Goal: Information Seeking & Learning: Understand process/instructions

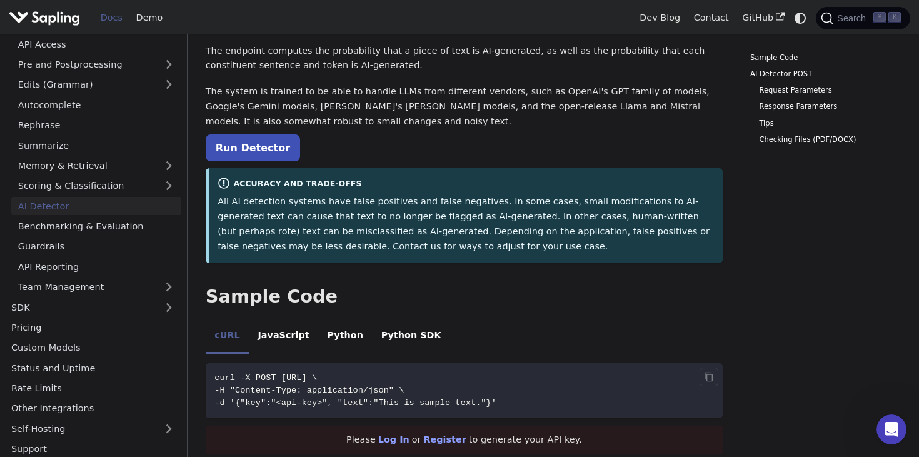
scroll to position [244, 0]
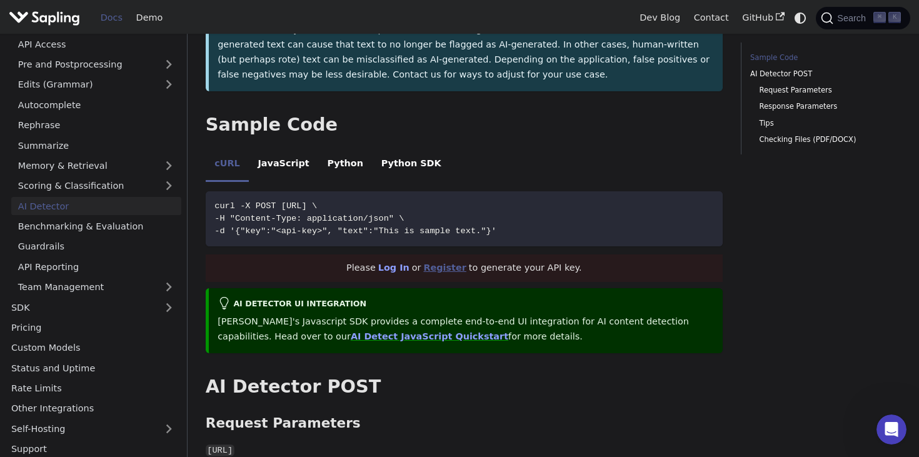
click at [453, 268] on link "Register" at bounding box center [444, 268] width 43 height 10
click at [709, 208] on icon "Copy code to clipboard" at bounding box center [709, 205] width 10 height 10
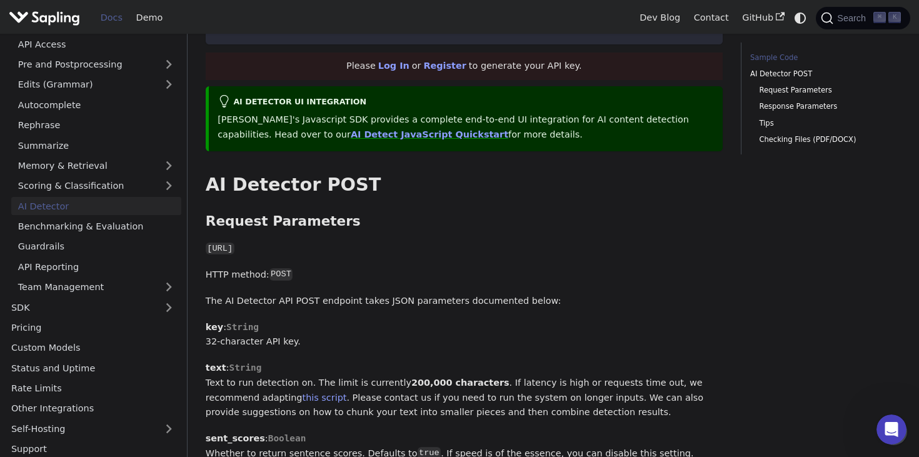
scroll to position [176, 0]
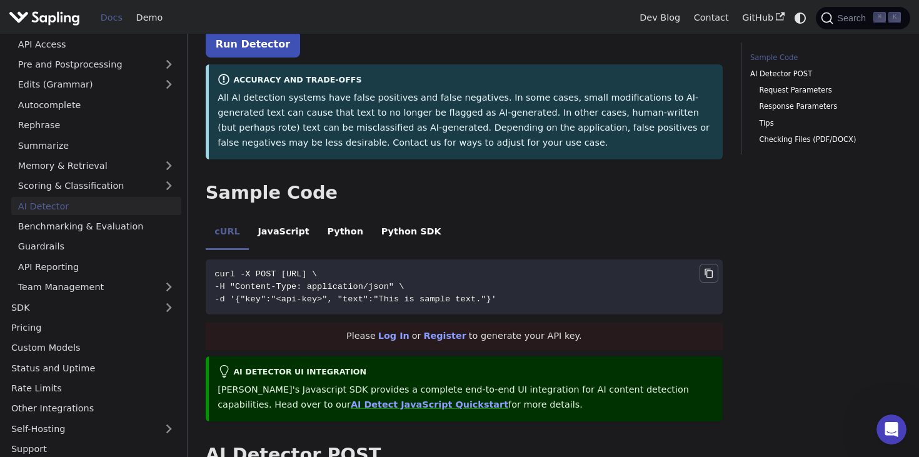
click at [709, 272] on icon "Copy code to clipboard" at bounding box center [708, 272] width 3 height 3
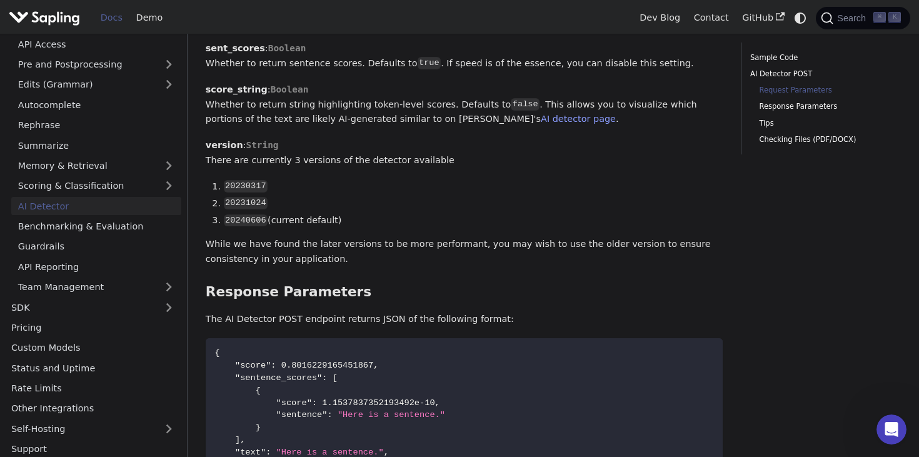
scroll to position [934, 0]
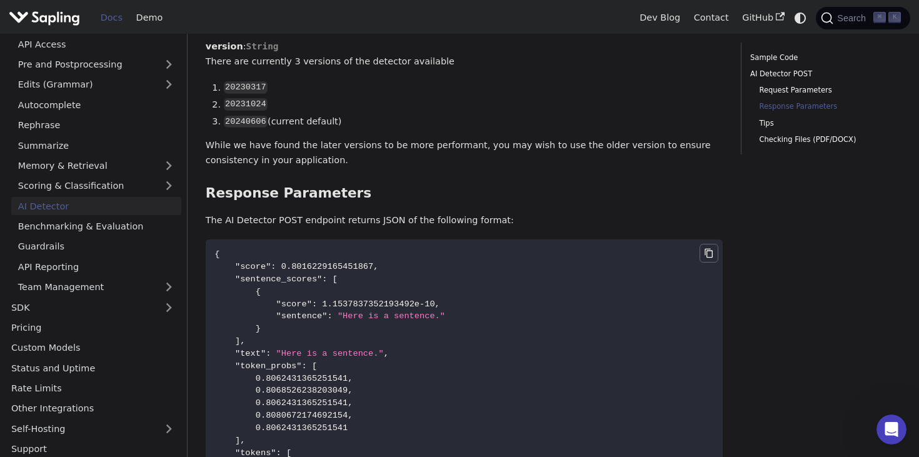
click at [712, 255] on icon "Copy code to clipboard" at bounding box center [708, 252] width 8 height 9
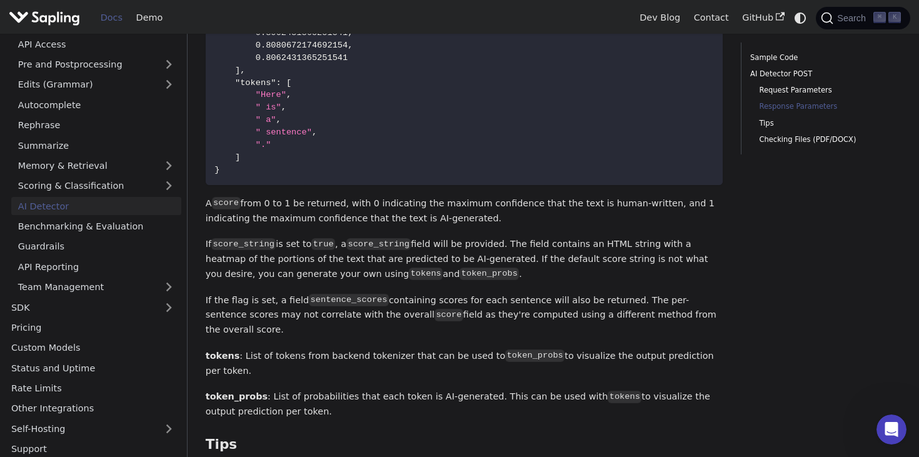
scroll to position [1413, 0]
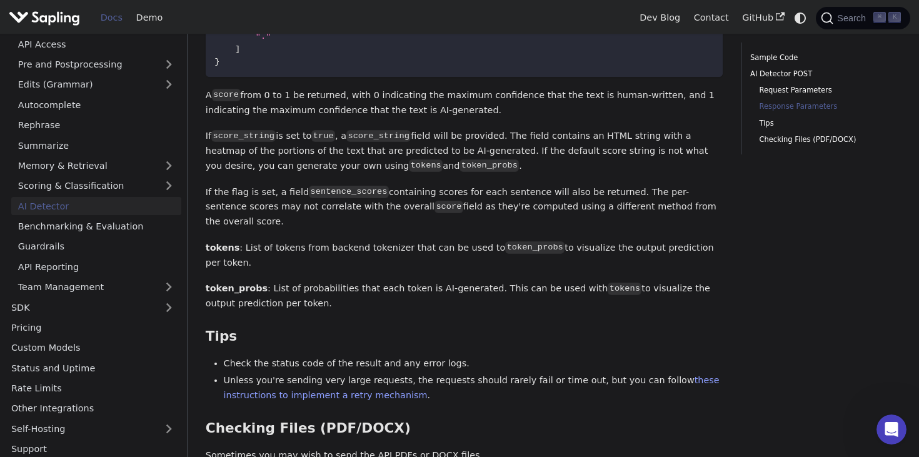
drag, startPoint x: 441, startPoint y: 113, endPoint x: 203, endPoint y: 100, distance: 239.1
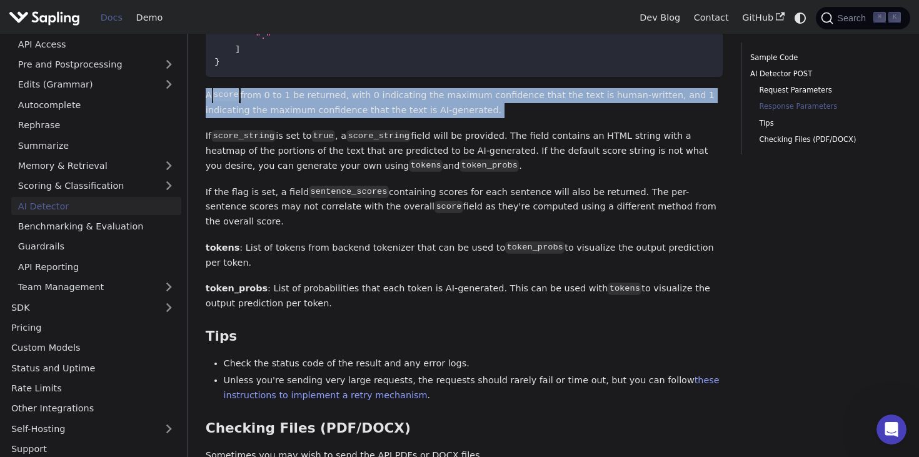
drag, startPoint x: 205, startPoint y: 103, endPoint x: 465, endPoint y: 111, distance: 260.1
click at [465, 111] on p "A score from 0 to 1 be returned, with 0 indicating the maximum confidence that …" at bounding box center [464, 103] width 517 height 30
copy div "A score from 0 to 1 be returned, with 0 indicating the maximum confidence that …"
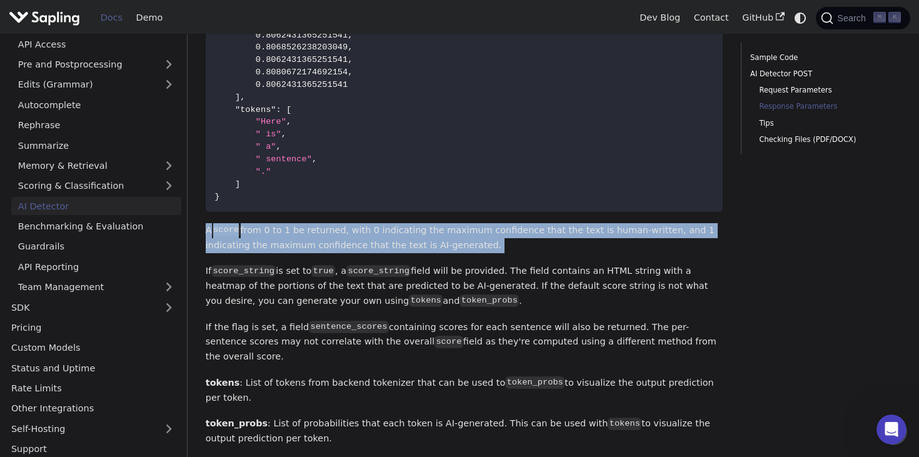
scroll to position [0, 0]
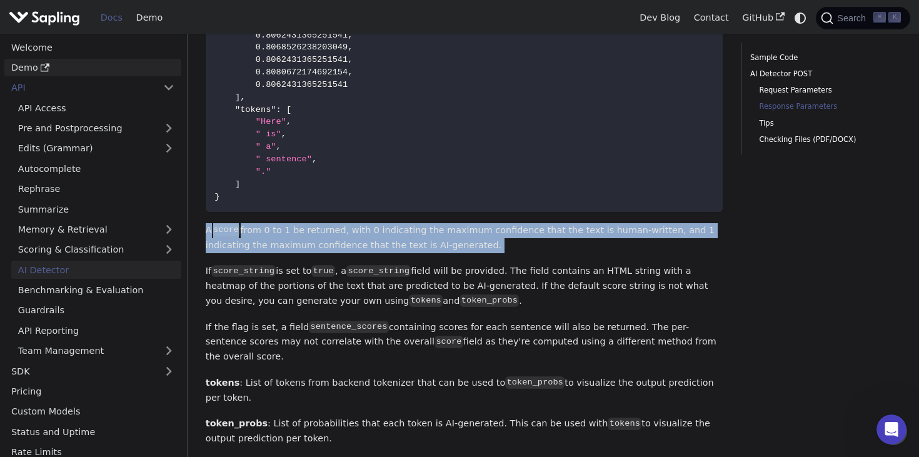
click at [41, 66] on icon "Docs sidebar" at bounding box center [45, 67] width 9 height 9
